Goal: Register for event/course

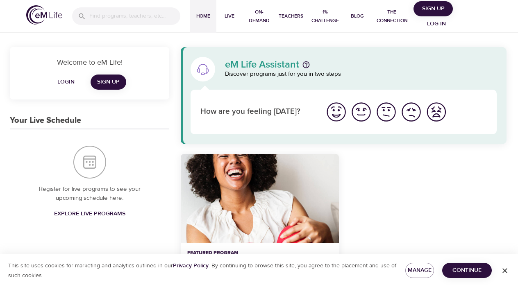
click at [99, 212] on span "Explore Live Programs" at bounding box center [89, 214] width 71 height 10
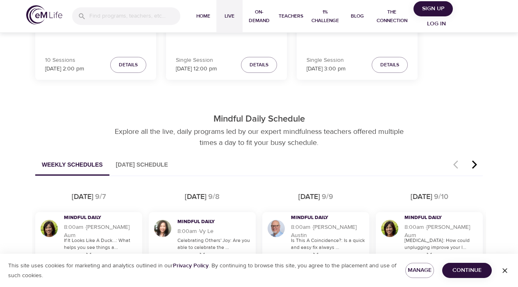
scroll to position [405, 0]
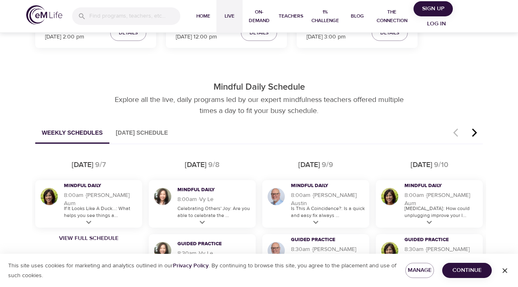
click at [475, 132] on icon "button" at bounding box center [474, 133] width 5 height 8
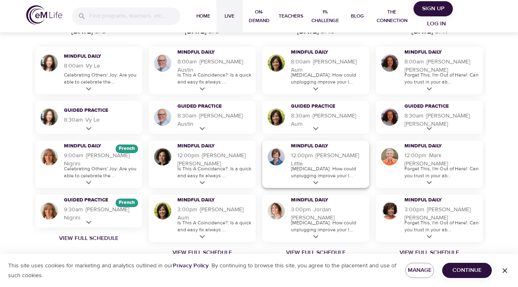
scroll to position [540, 0]
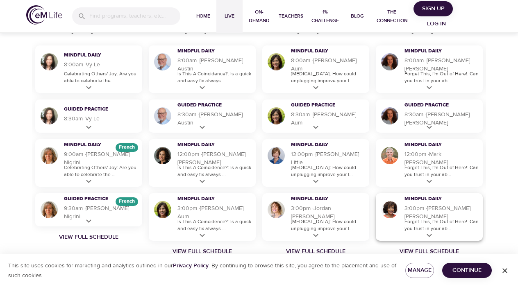
click at [429, 232] on icon at bounding box center [429, 236] width 10 height 10
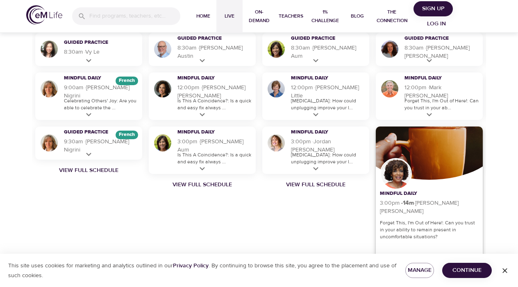
scroll to position [609, 0]
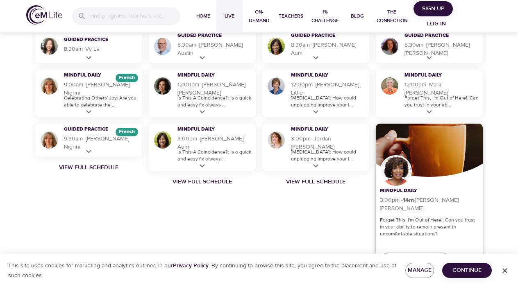
click at [410, 226] on p "Forget This, I'm Out of Here!: Can you trust in your ability to remain present …" at bounding box center [429, 227] width 99 height 21
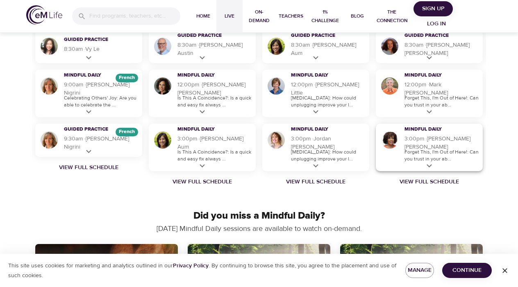
click at [427, 153] on p "Forget This, I'm Out of Here!: Can you trust in your ab..." at bounding box center [441, 156] width 74 height 14
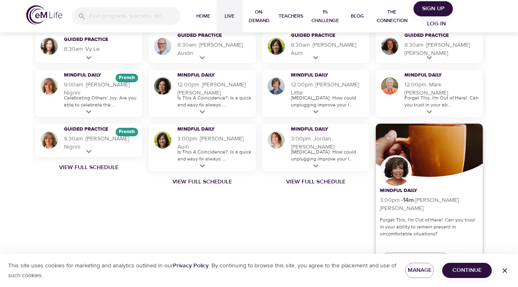
click at [423, 205] on h5 "3:00pm · 14 m · [PERSON_NAME]" at bounding box center [429, 204] width 99 height 16
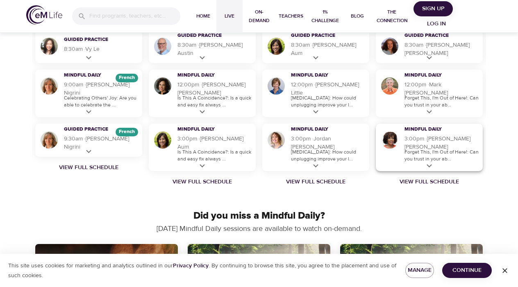
click at [424, 150] on p "Forget This, I'm Out of Here!: Can you trust in your ab..." at bounding box center [441, 156] width 74 height 14
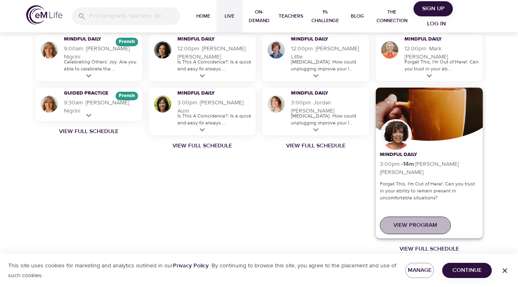
click at [408, 221] on span "View Program" at bounding box center [415, 225] width 44 height 10
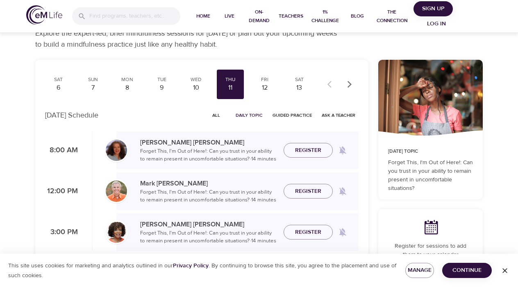
scroll to position [28, 0]
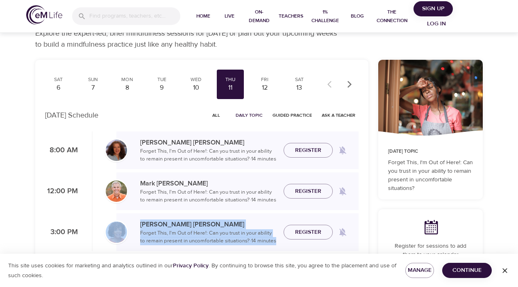
drag, startPoint x: 139, startPoint y: 229, endPoint x: 279, endPoint y: 241, distance: 140.9
click at [280, 242] on div "[PERSON_NAME] Forget This, I'm Out of Here!: Can you trust in your ability to r…" at bounding box center [237, 232] width 242 height 26
copy div "[PERSON_NAME] Forget This, I'm Out of Here!: Can you trust in your ability to r…"
